Goal: Submit feedback/report problem: Submit feedback/report problem

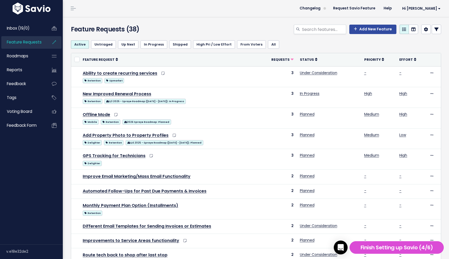
click at [339, 246] on icon "Open Intercom Messenger" at bounding box center [340, 247] width 6 height 7
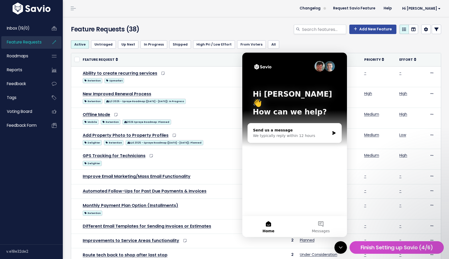
click at [286, 127] on div "Send us a message" at bounding box center [291, 129] width 77 height 5
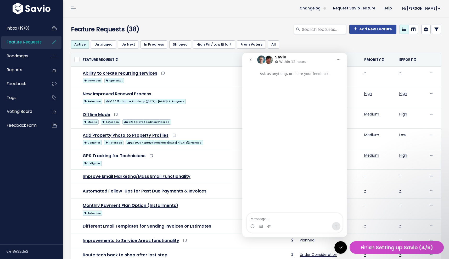
scroll to position [1, 0]
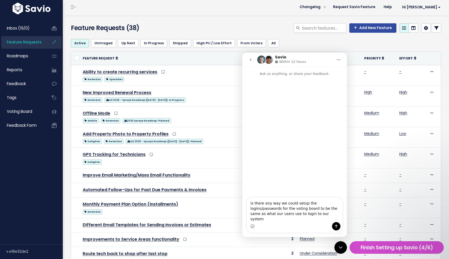
type textarea "is there any way we could setup the logins/passwords for the voting board to be…"
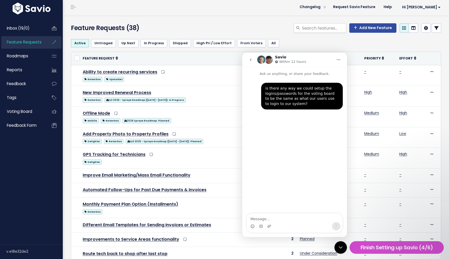
click at [249, 59] on icon "go back" at bounding box center [251, 60] width 4 height 4
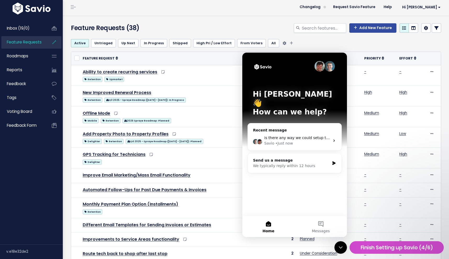
drag, startPoint x: 264, startPoint y: 20, endPoint x: 273, endPoint y: 40, distance: 22.0
click at [264, 20] on div "Feature Requests (38) Add New Feature" at bounding box center [255, 24] width 385 height 19
click at [339, 250] on div "Close Intercom Messenger" at bounding box center [340, 247] width 13 height 13
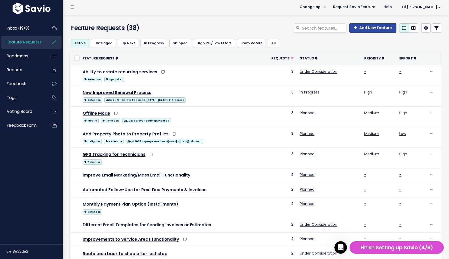
scroll to position [0, 0]
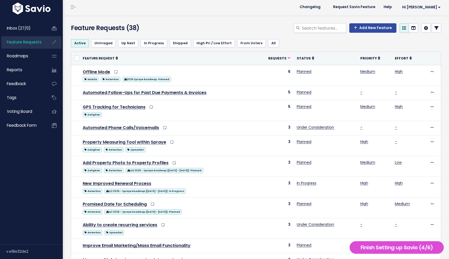
scroll to position [1, 0]
click at [82, 16] on div "Feature Requests (38) Add New Feature" at bounding box center [255, 24] width 385 height 19
